Goal: Find specific page/section: Find specific page/section

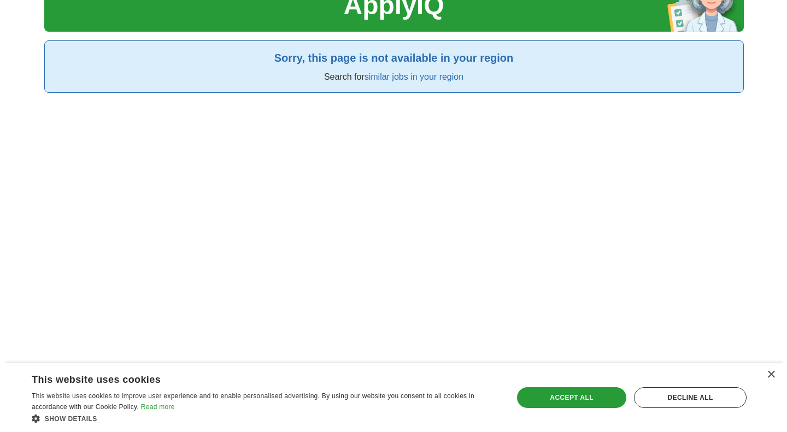
scroll to position [144, 0]
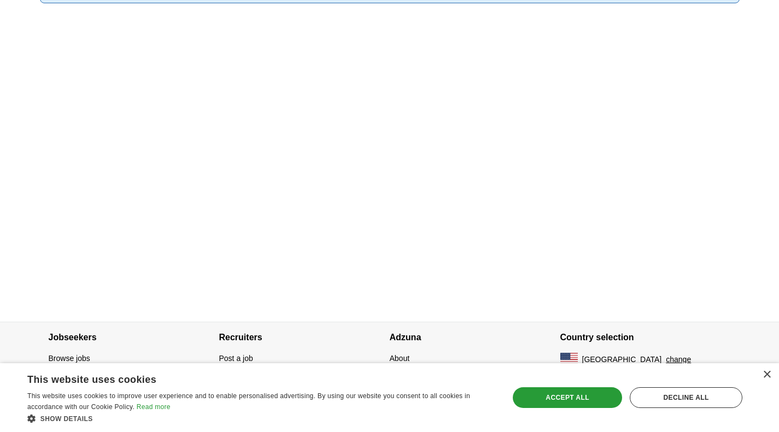
click at [665, 359] on button "change" at bounding box center [677, 359] width 25 height 11
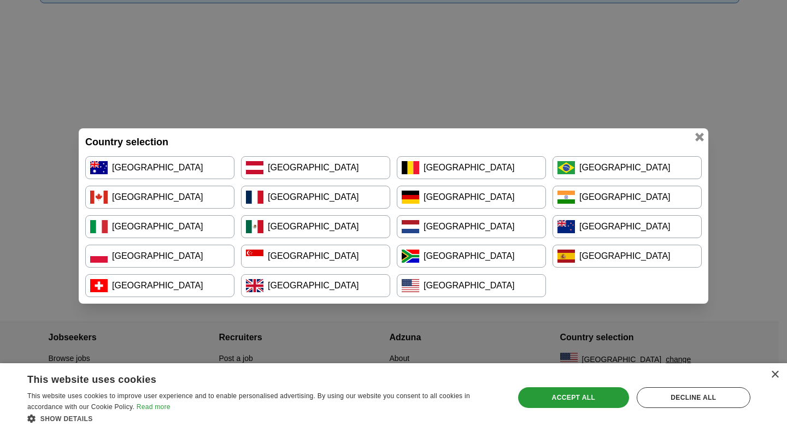
click at [156, 197] on link "[GEOGRAPHIC_DATA]" at bounding box center [159, 197] width 149 height 23
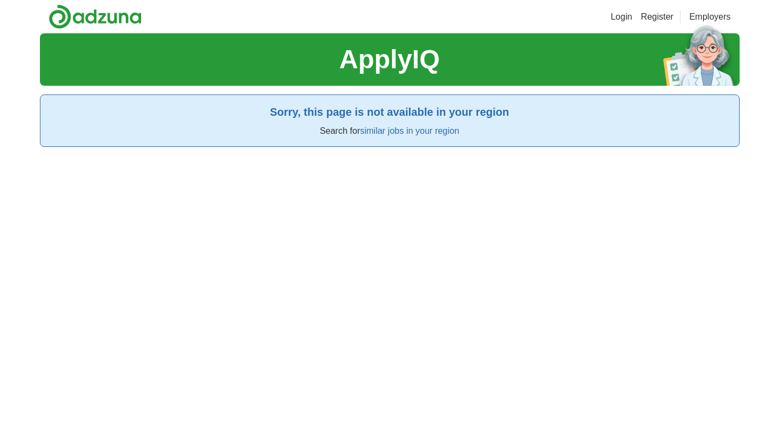
click at [390, 113] on h2 "Sorry, this page is not available in your region" at bounding box center [389, 112] width 681 height 16
click at [376, 131] on link "similar jobs in your region" at bounding box center [409, 130] width 99 height 9
